Goal: Find contact information: Find contact information

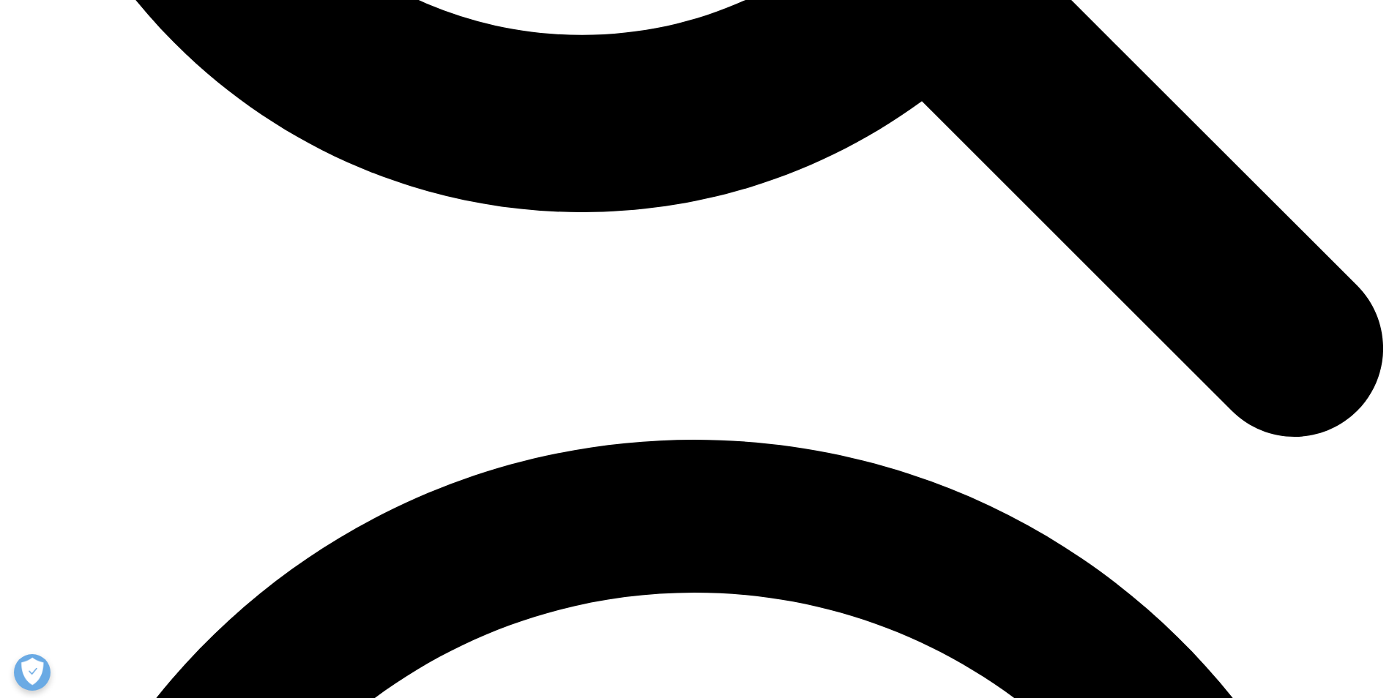
scroll to position [2343, 0]
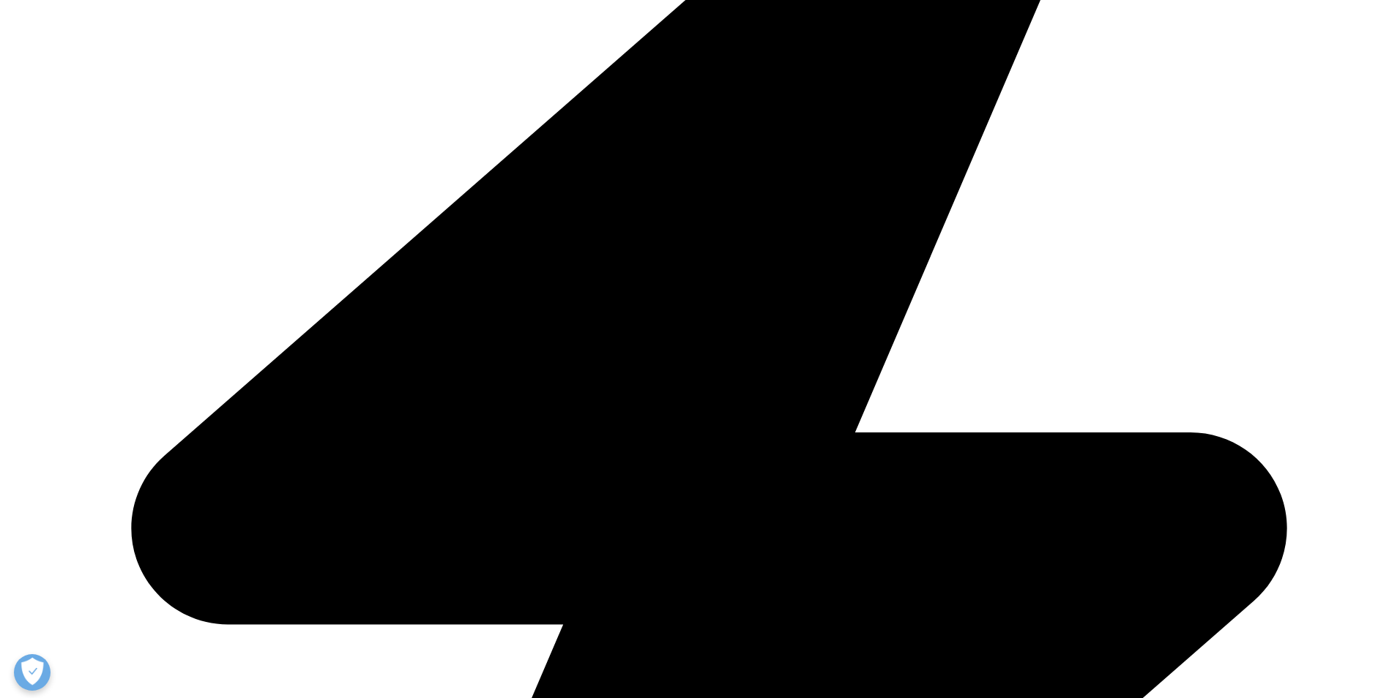
scroll to position [2197, 0]
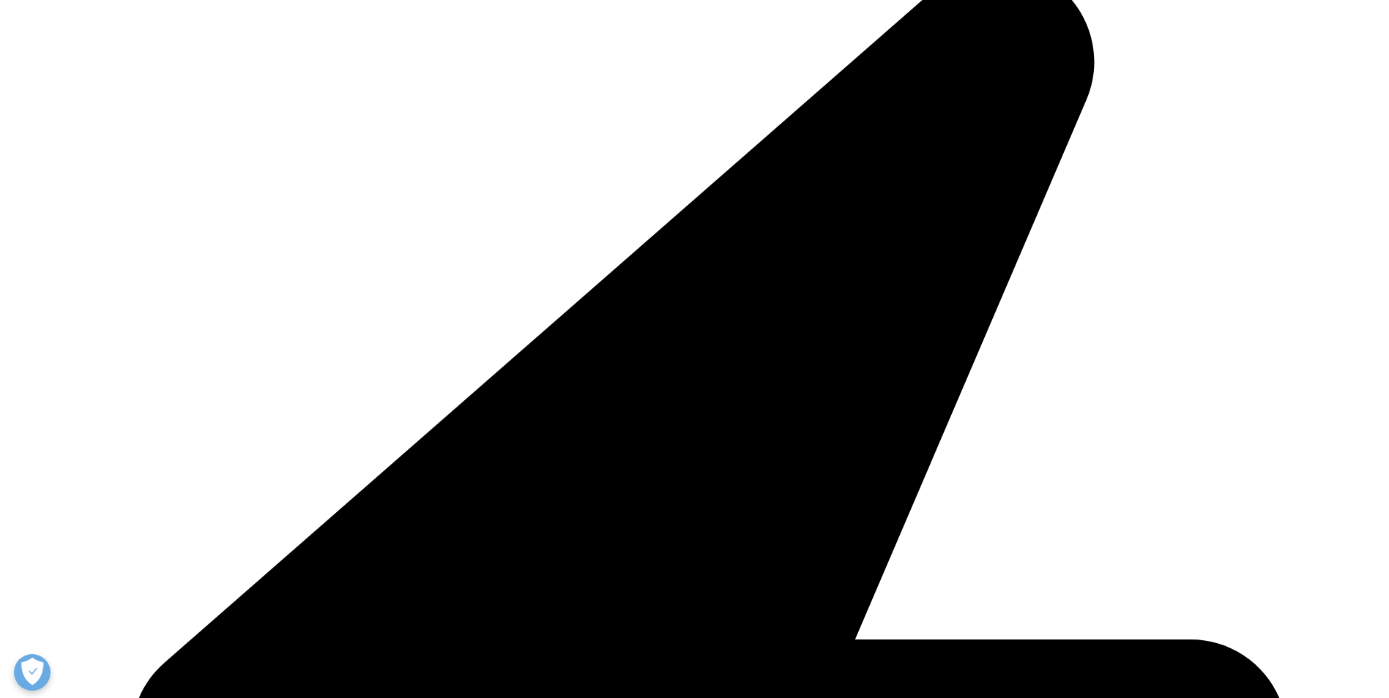
scroll to position [1684, 0]
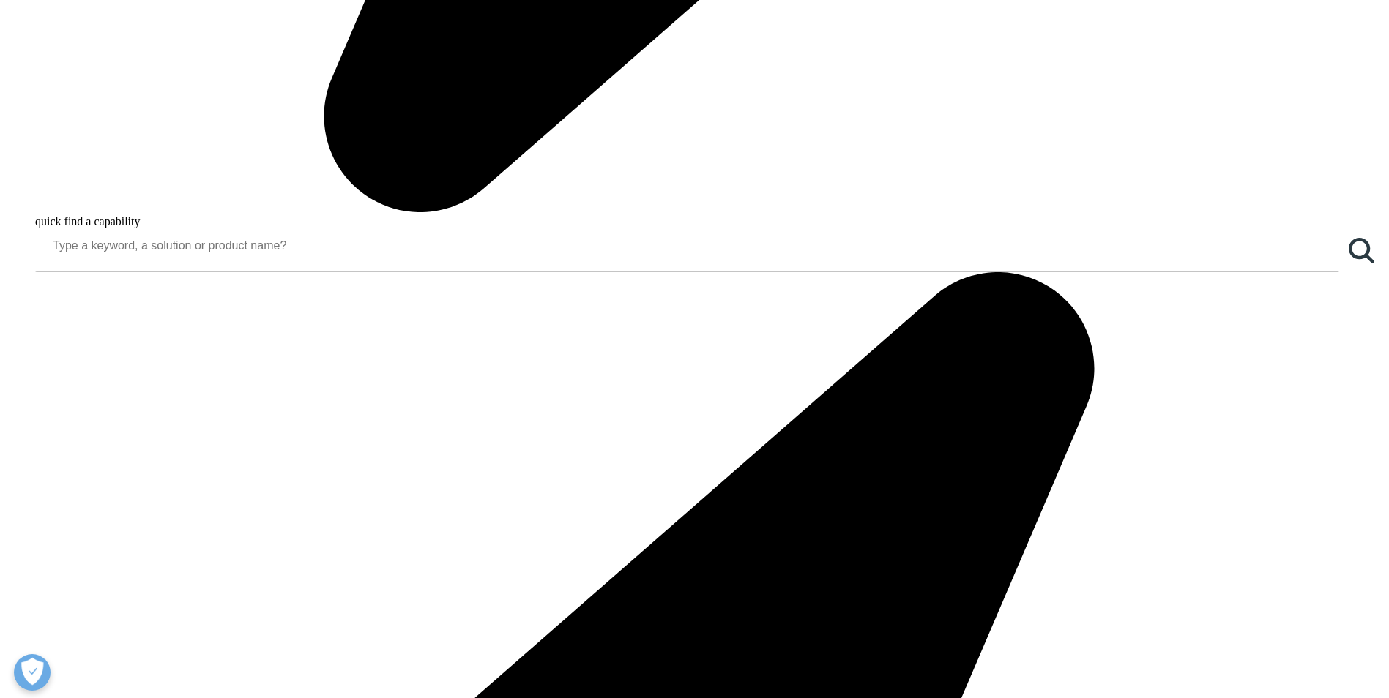
click at [79, 90] on link "Solutions" at bounding box center [57, 84] width 44 height 12
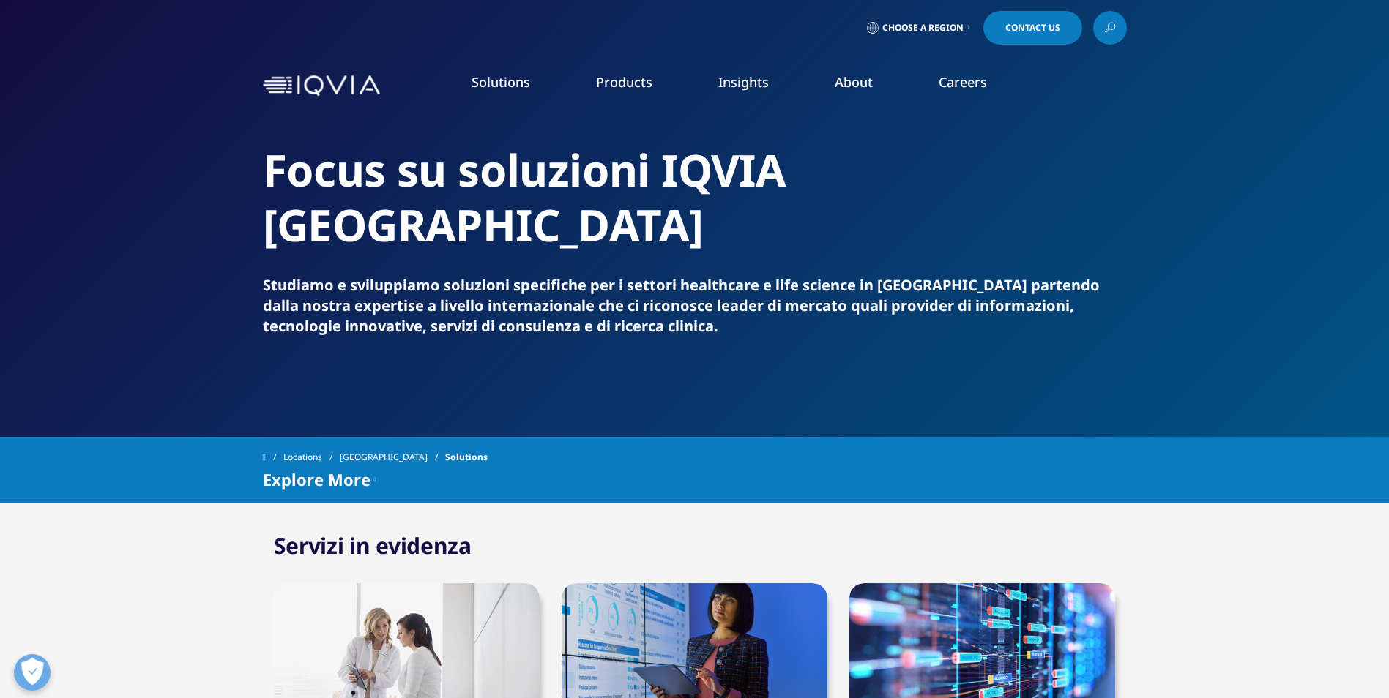
click at [930, 34] on link "Choose a Region" at bounding box center [918, 28] width 108 height 34
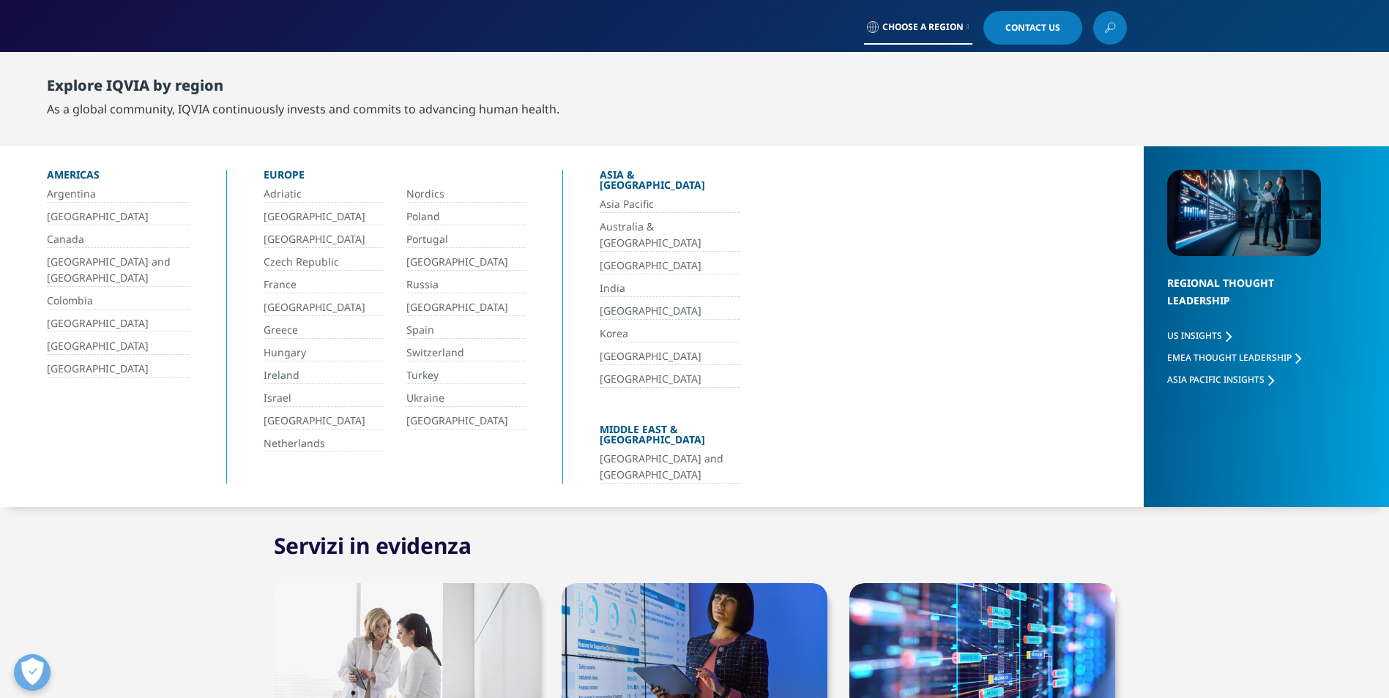
click at [280, 423] on link "[GEOGRAPHIC_DATA]" at bounding box center [323, 421] width 119 height 17
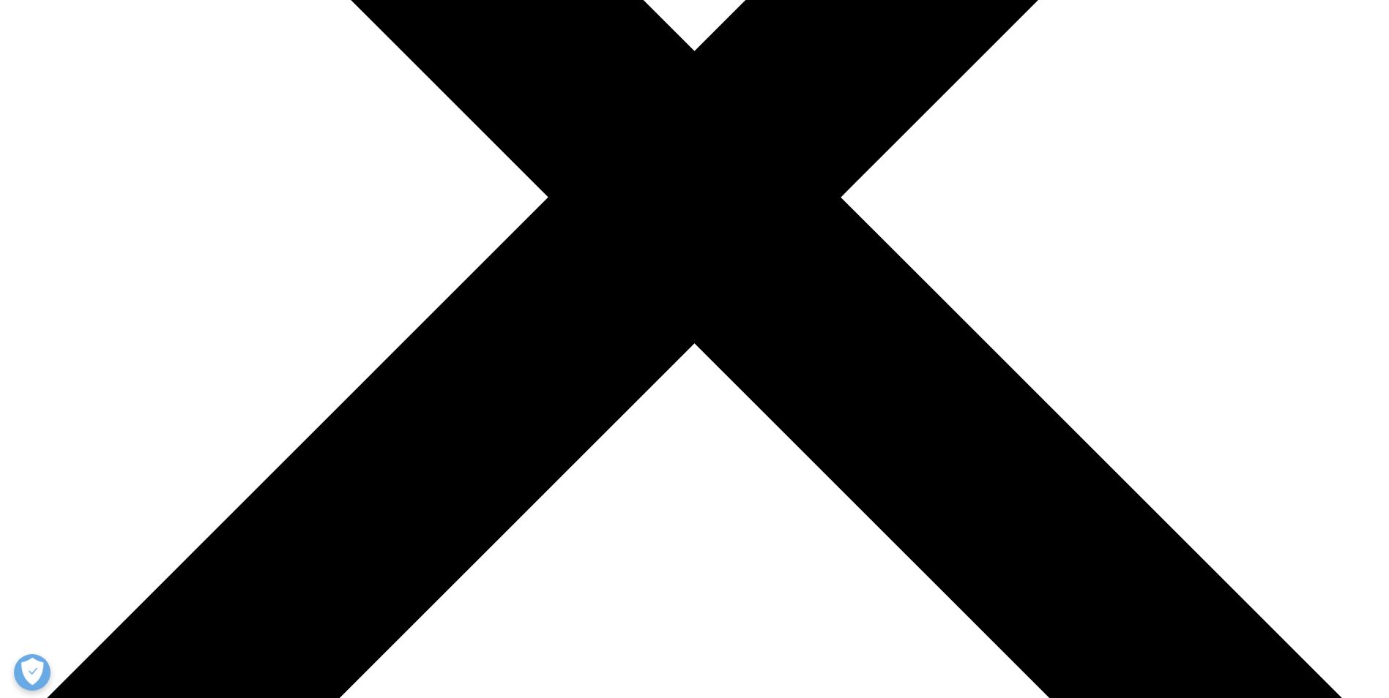
scroll to position [805, 0]
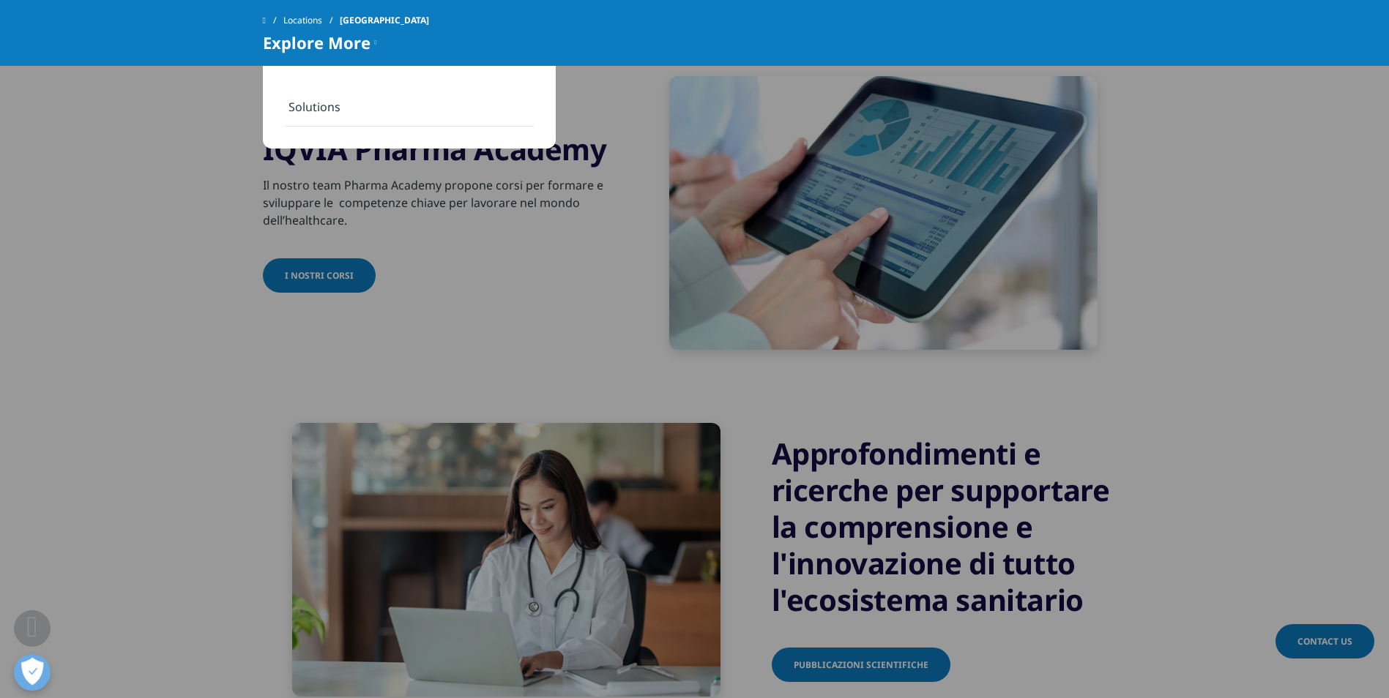
click at [321, 116] on link "Solutions" at bounding box center [409, 107] width 249 height 39
